Goal: Navigation & Orientation: Find specific page/section

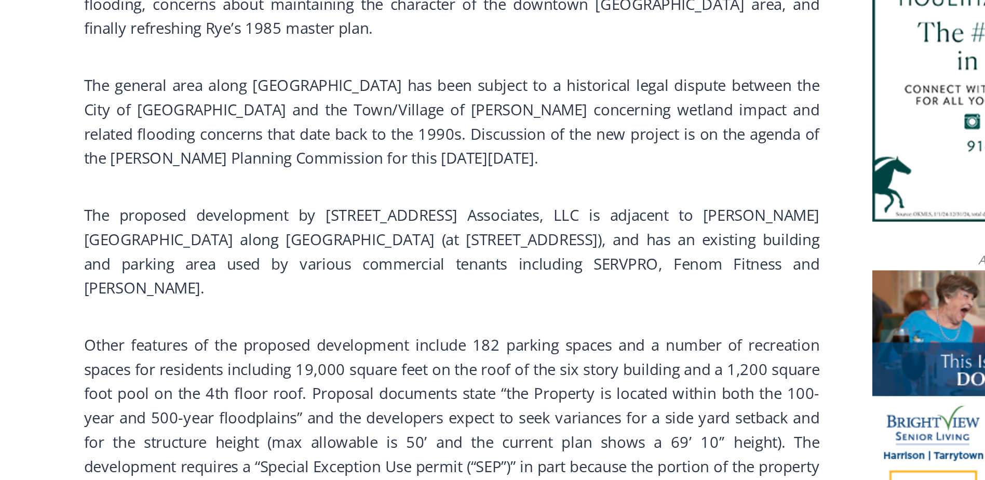
scroll to position [654, 0]
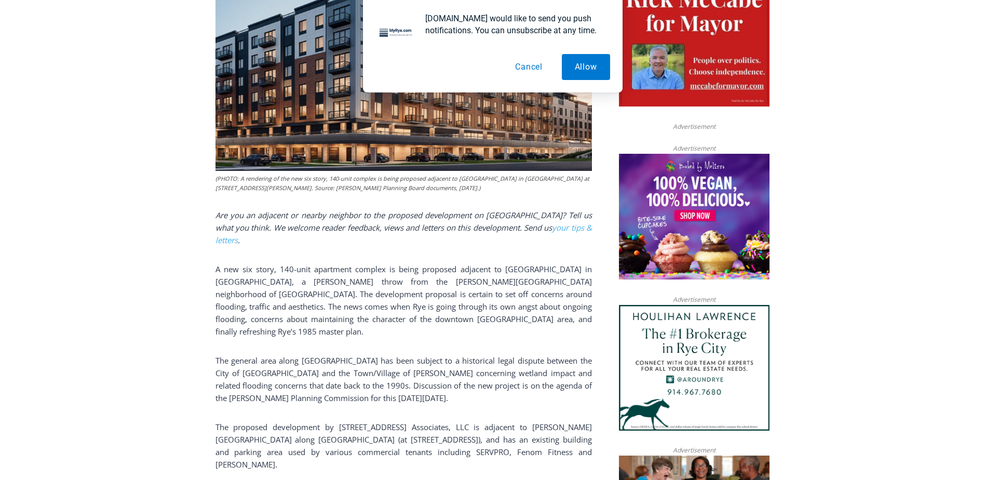
scroll to position [572, 0]
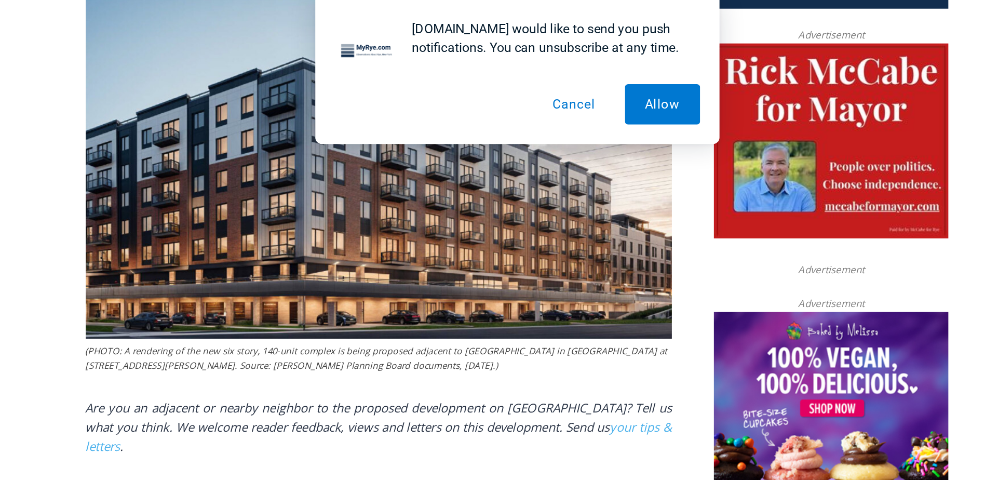
click at [518, 67] on button "Cancel" at bounding box center [528, 67] width 53 height 26
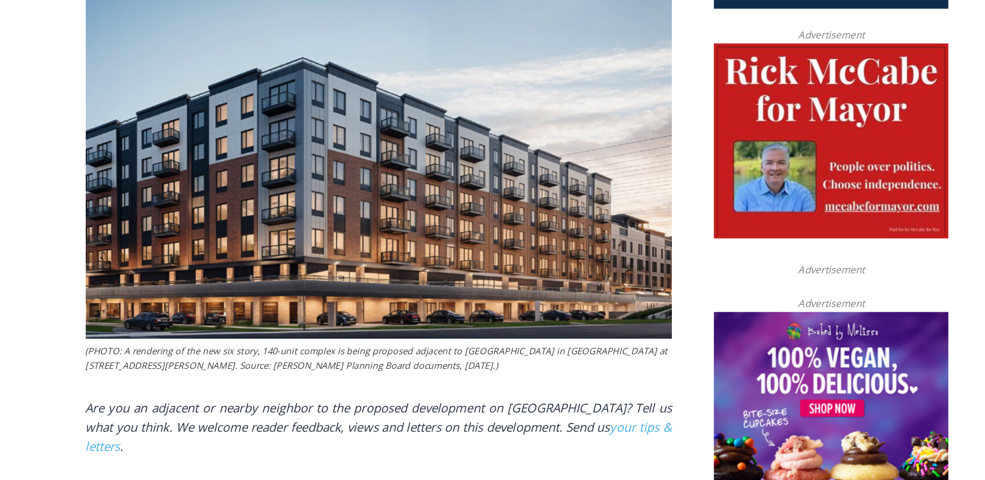
scroll to position [495, 0]
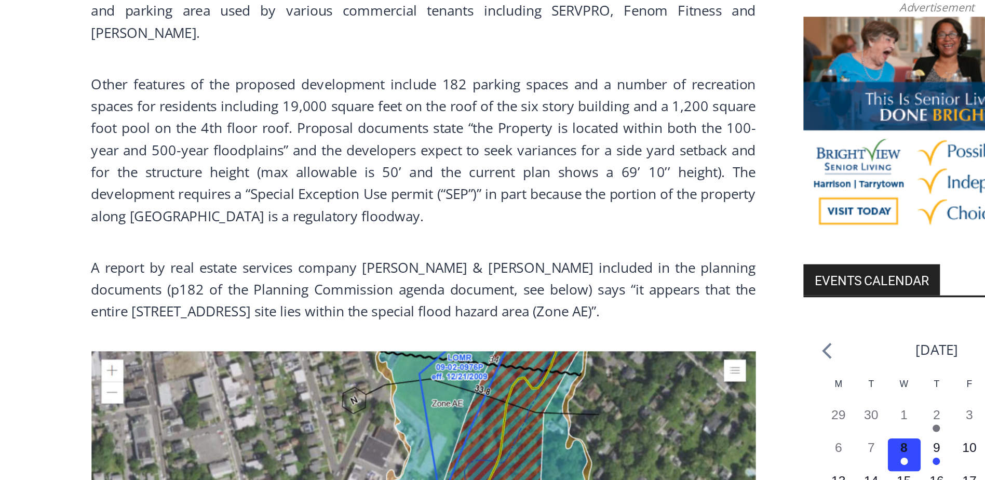
scroll to position [807, 0]
